Goal: Find specific page/section: Find specific page/section

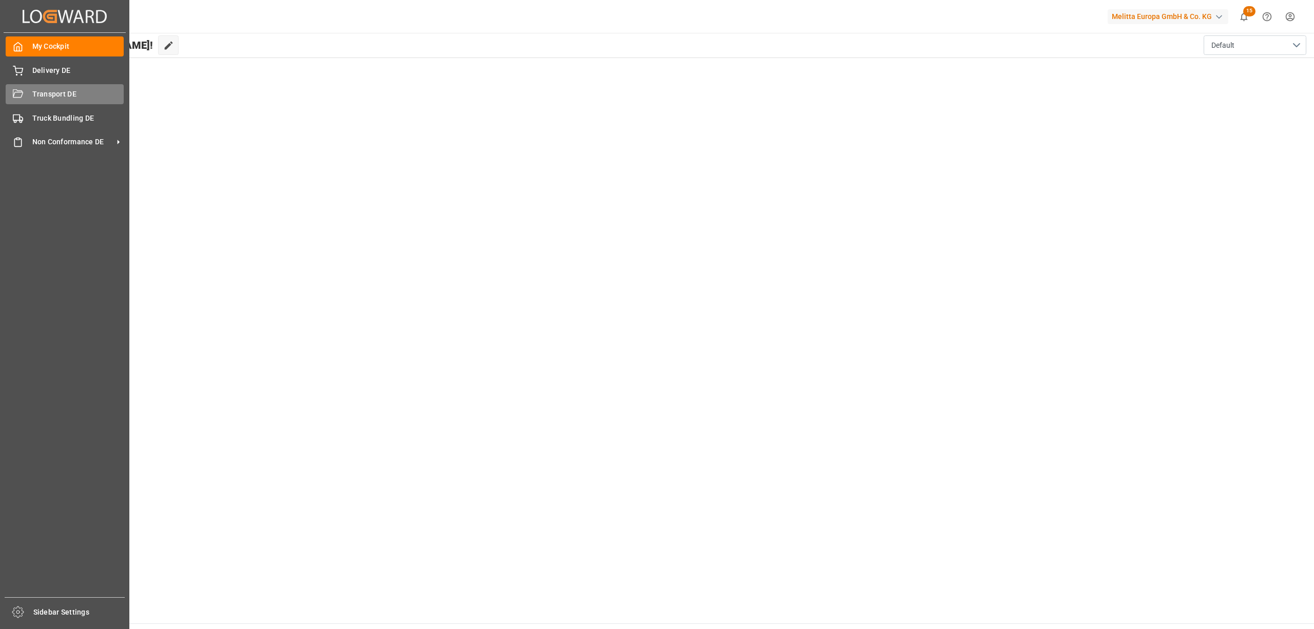
click at [29, 91] on div "Transport DE Transport DE" at bounding box center [65, 94] width 118 height 20
